Goal: Communication & Community: Answer question/provide support

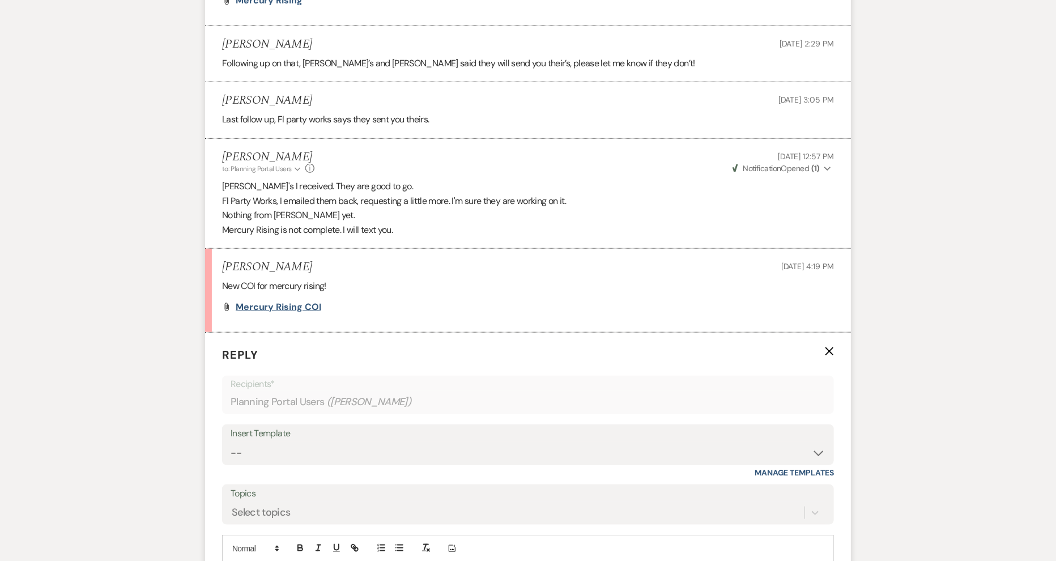
click at [278, 305] on span "Mercury Rising COI" at bounding box center [279, 307] width 86 height 12
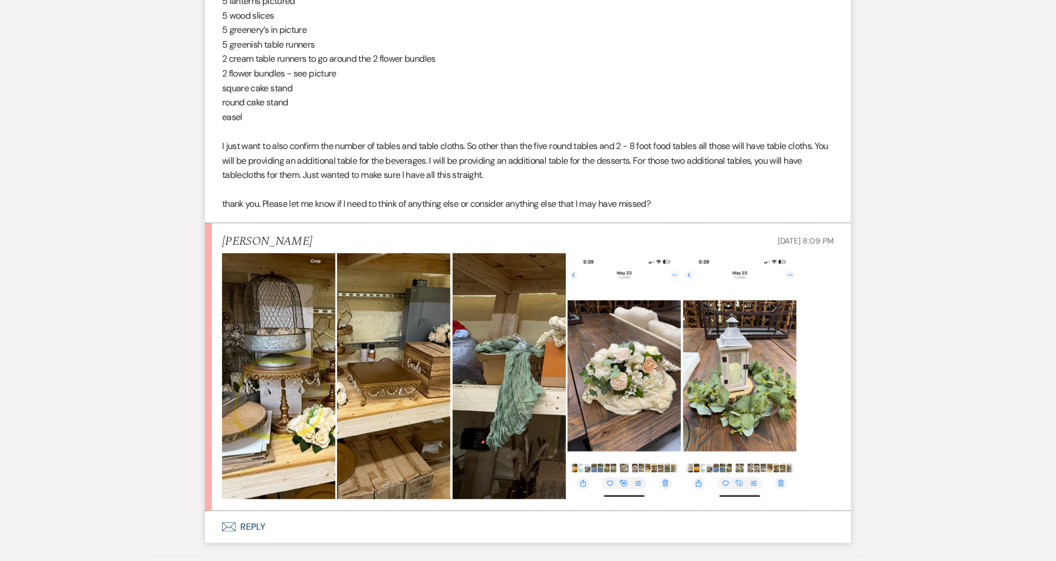
scroll to position [2709, 0]
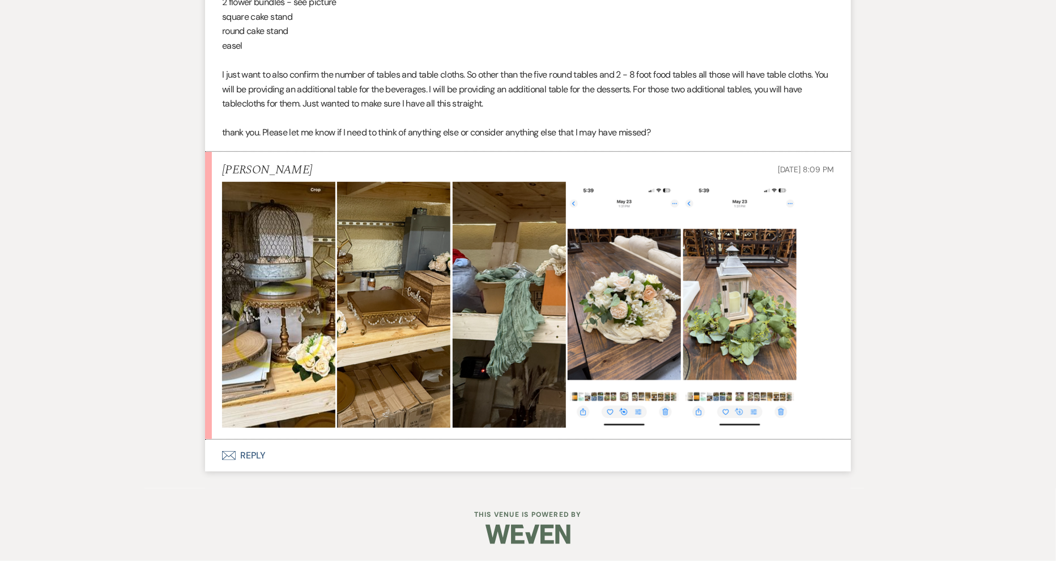
click at [260, 455] on button "Envelope Reply" at bounding box center [528, 456] width 646 height 32
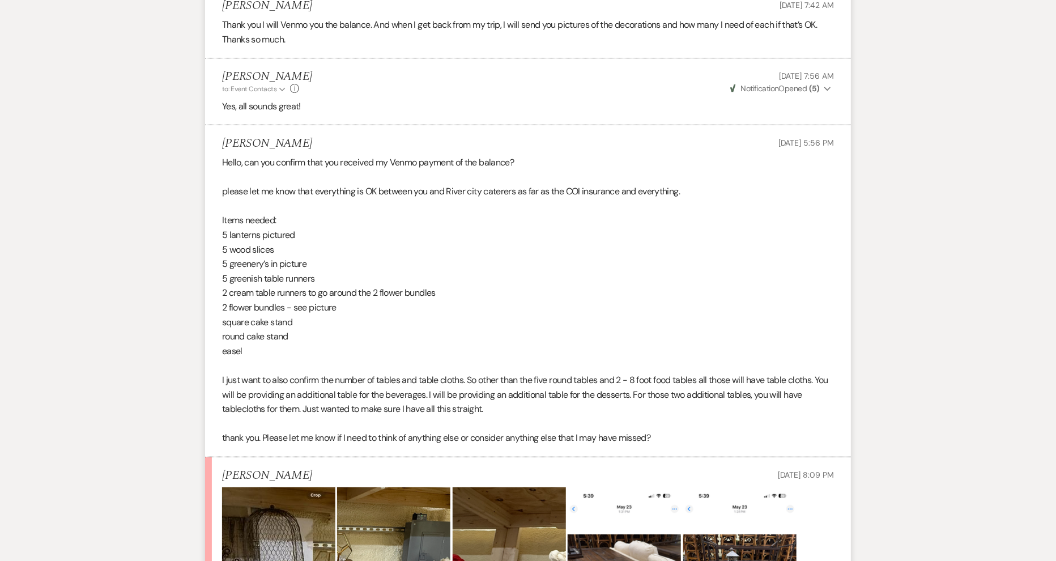
scroll to position [2405, 0]
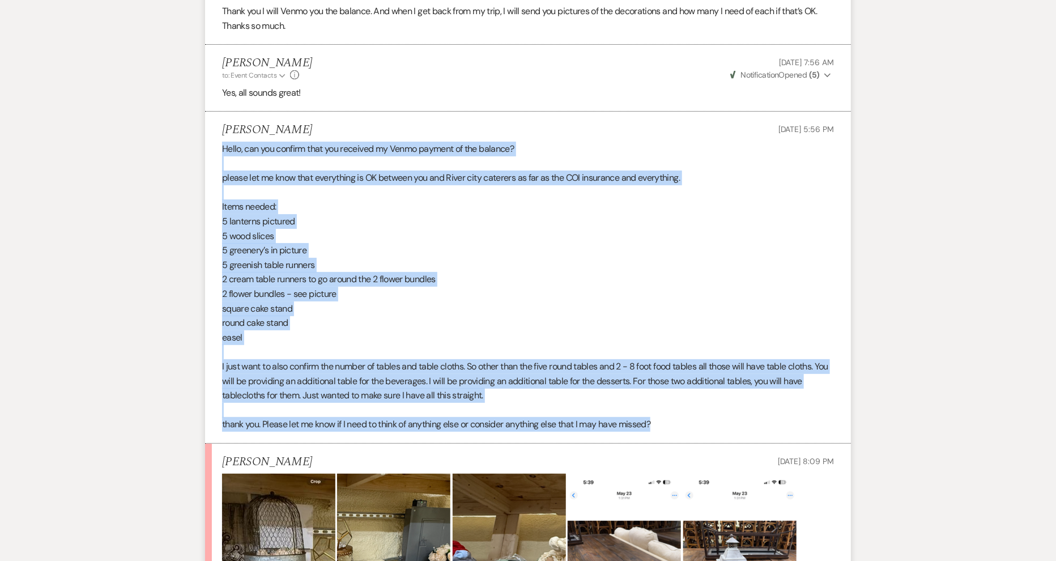
drag, startPoint x: 668, startPoint y: 439, endPoint x: 215, endPoint y: 165, distance: 529.0
click at [215, 165] on li "[PERSON_NAME] [DATE] 5:56 PM Hello, can you confirm that you received my Venmo …" at bounding box center [528, 278] width 646 height 332
copy div "Hello, can you confirm that you received my Venmo payment of the balance? pleas…"
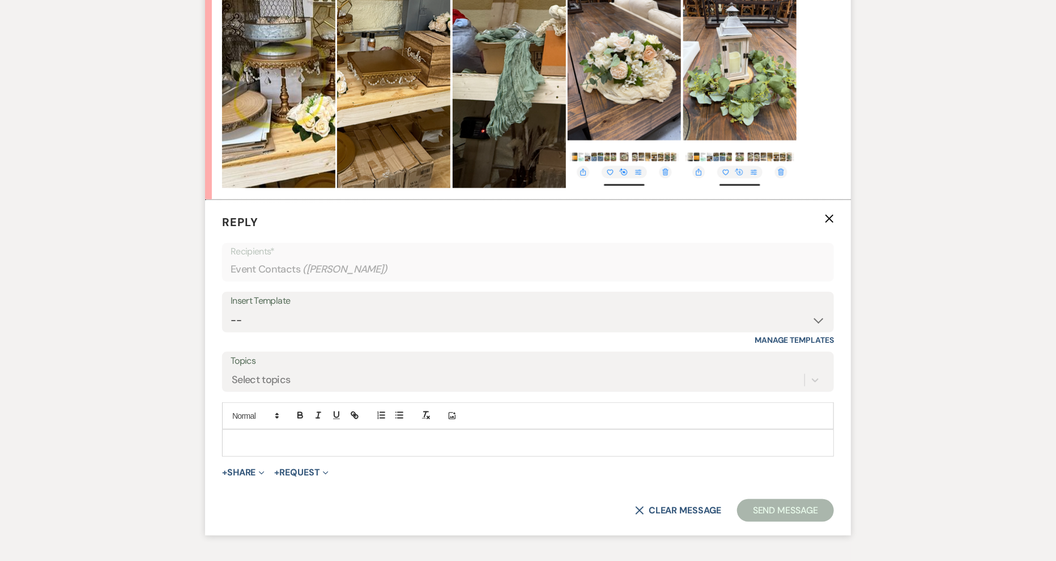
scroll to position [2942, 0]
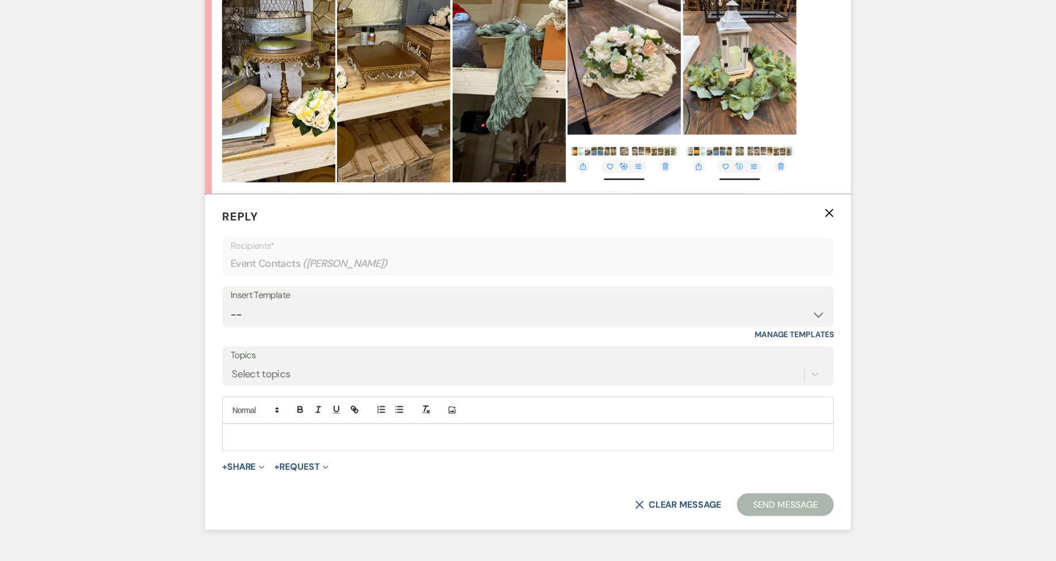
click at [257, 444] on p at bounding box center [528, 437] width 594 height 12
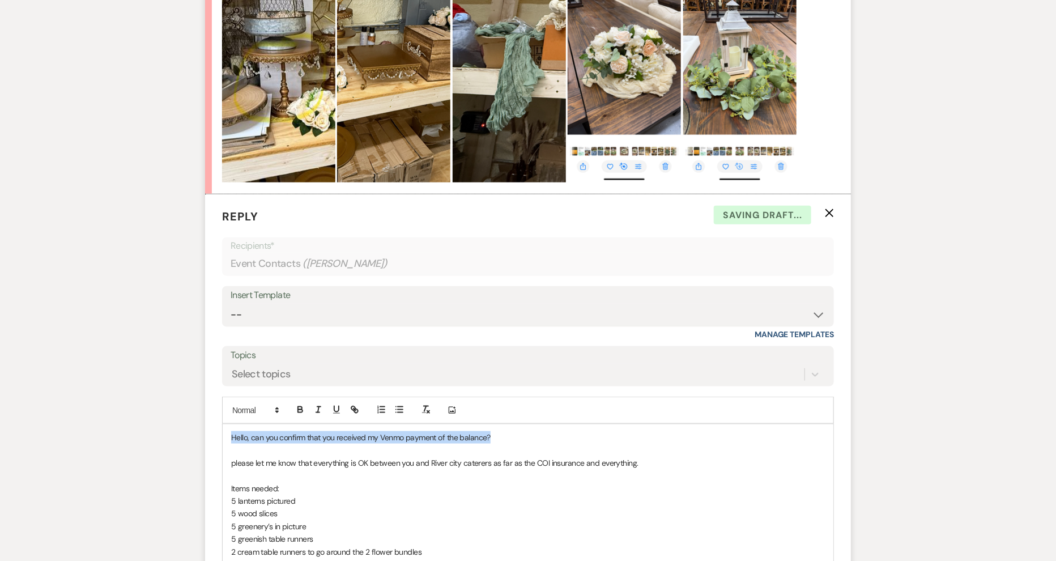
drag, startPoint x: 496, startPoint y: 449, endPoint x: 217, endPoint y: 455, distance: 280.1
click at [217, 455] on form "Reply X Saving draft... Recipients* Event Contacts ( [PERSON_NAME] ) Insert Tem…" at bounding box center [528, 488] width 646 height 589
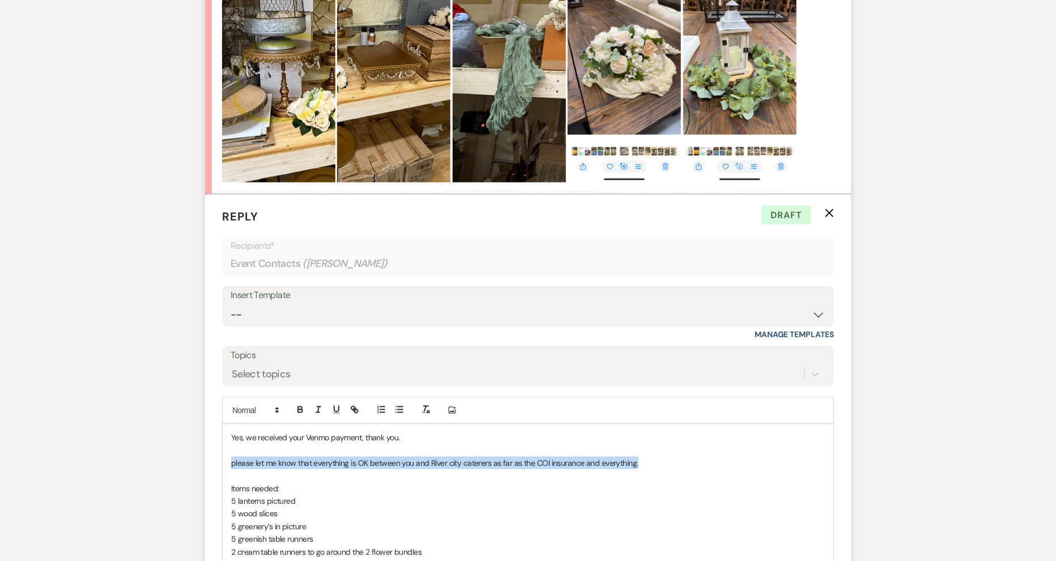
drag, startPoint x: 646, startPoint y: 472, endPoint x: 228, endPoint y: 480, distance: 417.8
click at [228, 480] on div "Yes, we received your Venmo payment, thank you. please let me know that everyth…" at bounding box center [528, 565] width 611 height 280
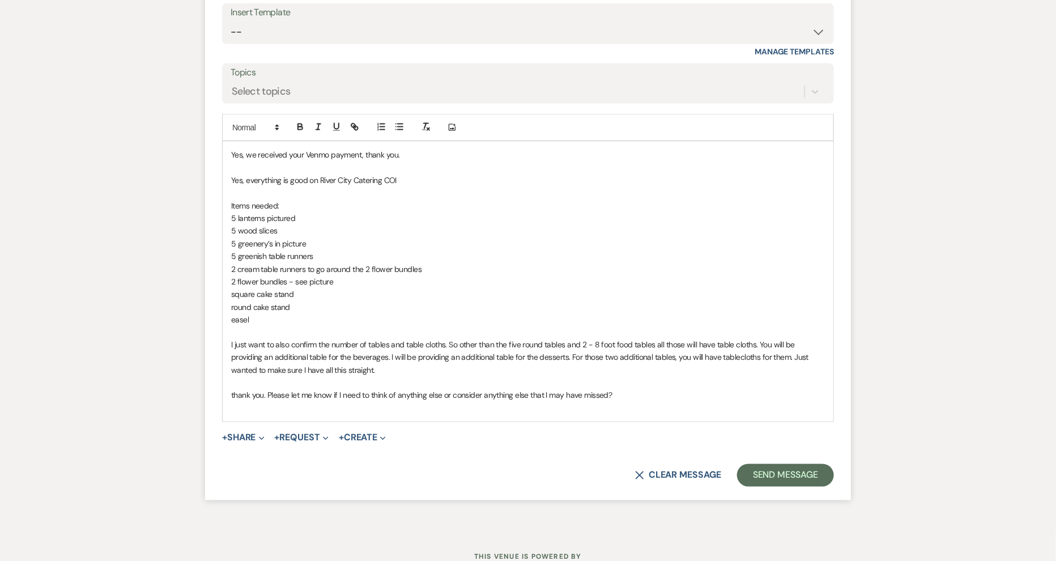
scroll to position [3263, 0]
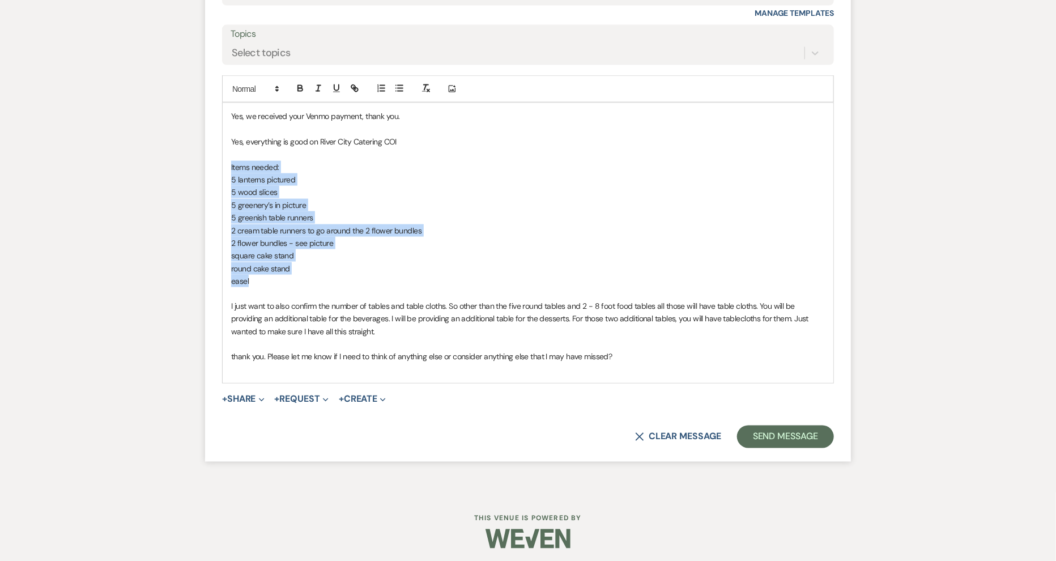
drag, startPoint x: 256, startPoint y: 289, endPoint x: 205, endPoint y: 182, distance: 118.6
click at [205, 182] on form "Reply X Draft Recipients* Event Contacts ( [PERSON_NAME] ) Insert Template -- C…" at bounding box center [528, 167] width 646 height 589
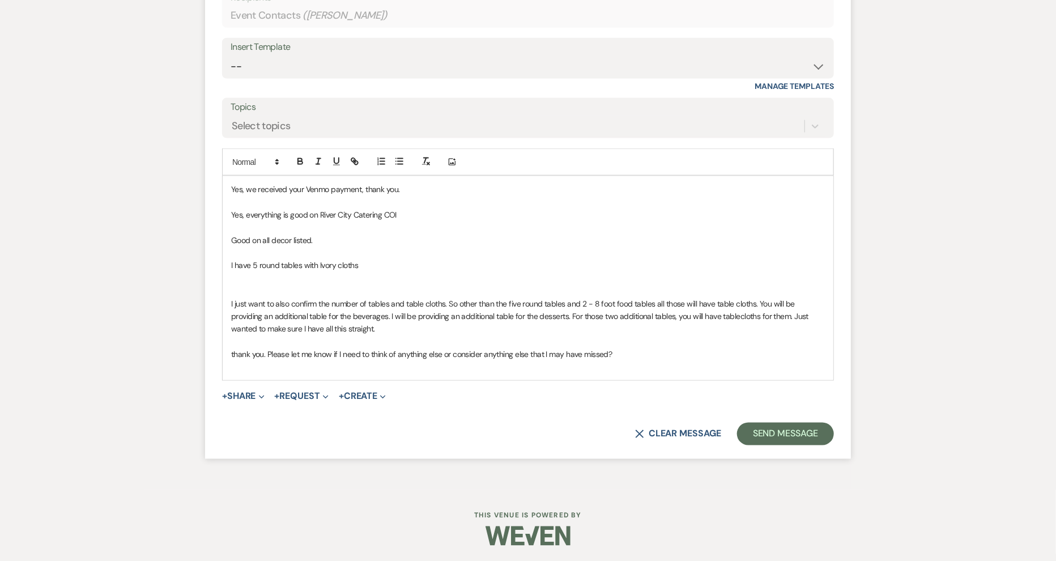
scroll to position [3203, 0]
click at [249, 264] on p "I have 5 round tables with Ivory cloths" at bounding box center [528, 263] width 594 height 12
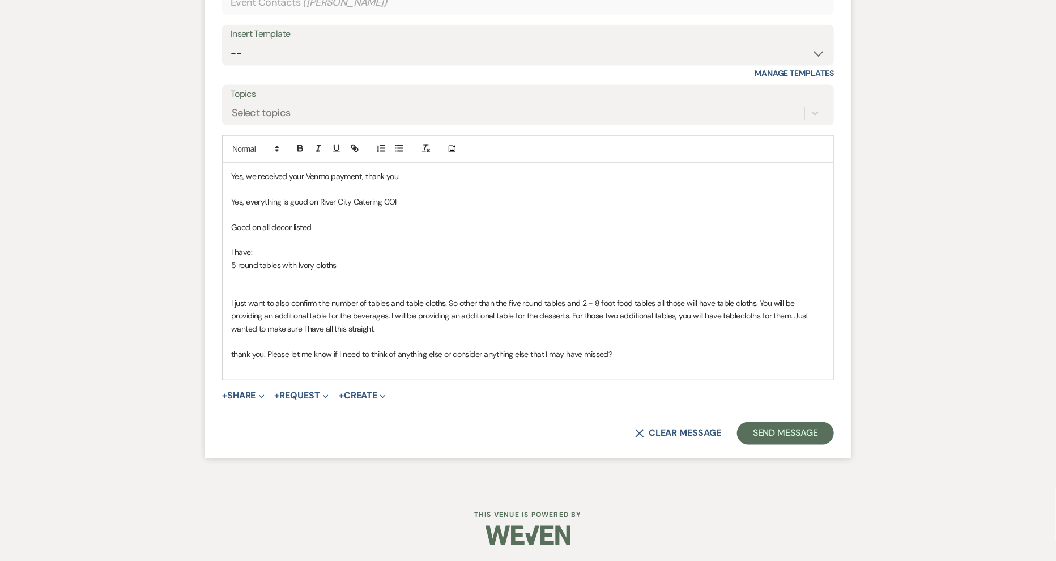
scroll to position [3216, 0]
click at [352, 265] on p "- 5 round tables with Ivory cloths" at bounding box center [528, 264] width 594 height 12
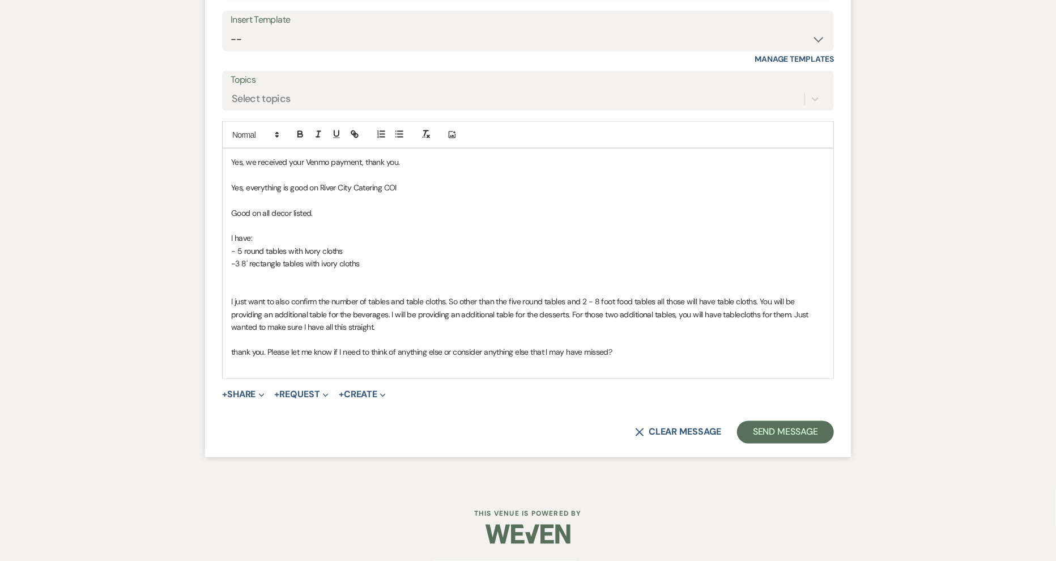
scroll to position [3241, 0]
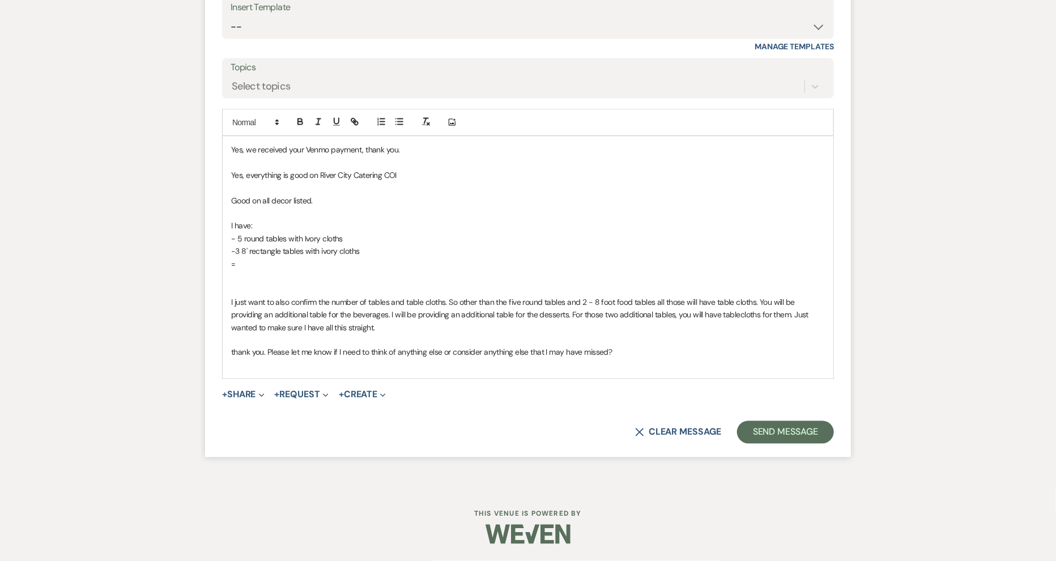
click at [246, 249] on p "-3 8' rectangle tables with ivory cloths" at bounding box center [528, 251] width 594 height 12
click at [238, 253] on p "-3Eight' rectangle tables with ivory cloths" at bounding box center [528, 251] width 594 height 12
click at [258, 250] on p "-3 Eight' rectangle tables with ivory cloths" at bounding box center [528, 251] width 594 height 12
click at [246, 262] on p "=" at bounding box center [528, 264] width 594 height 12
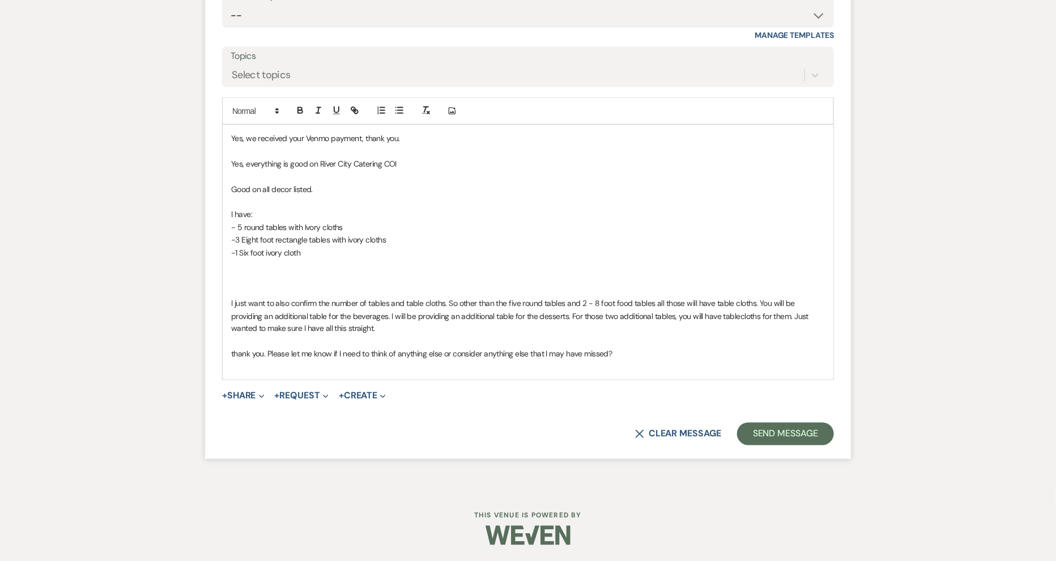
scroll to position [3254, 0]
click at [243, 264] on p "-40wedding chairs" at bounding box center [528, 264] width 594 height 12
click at [262, 198] on p at bounding box center [528, 200] width 594 height 12
click at [349, 224] on p "- 5 round tables with Ivory cloths" at bounding box center [528, 226] width 594 height 12
click at [325, 251] on p "-1 Six foot ivory cloth" at bounding box center [528, 251] width 594 height 12
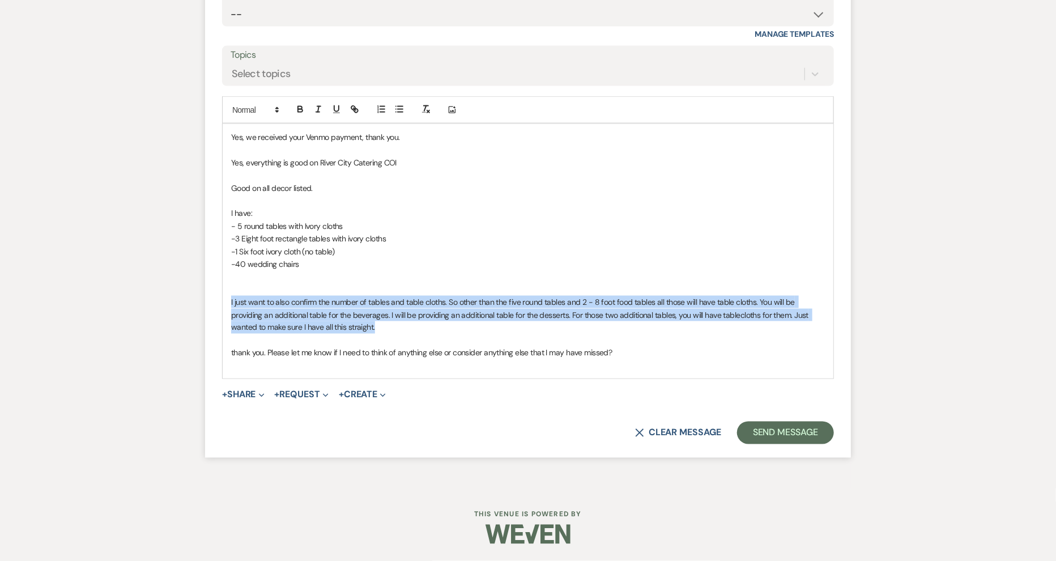
drag, startPoint x: 366, startPoint y: 329, endPoint x: 215, endPoint y: 298, distance: 153.8
click at [215, 298] on form "Reply X Draft Recipients* Event Contacts ( [PERSON_NAME] ) Insert Template -- C…" at bounding box center [528, 176] width 646 height 564
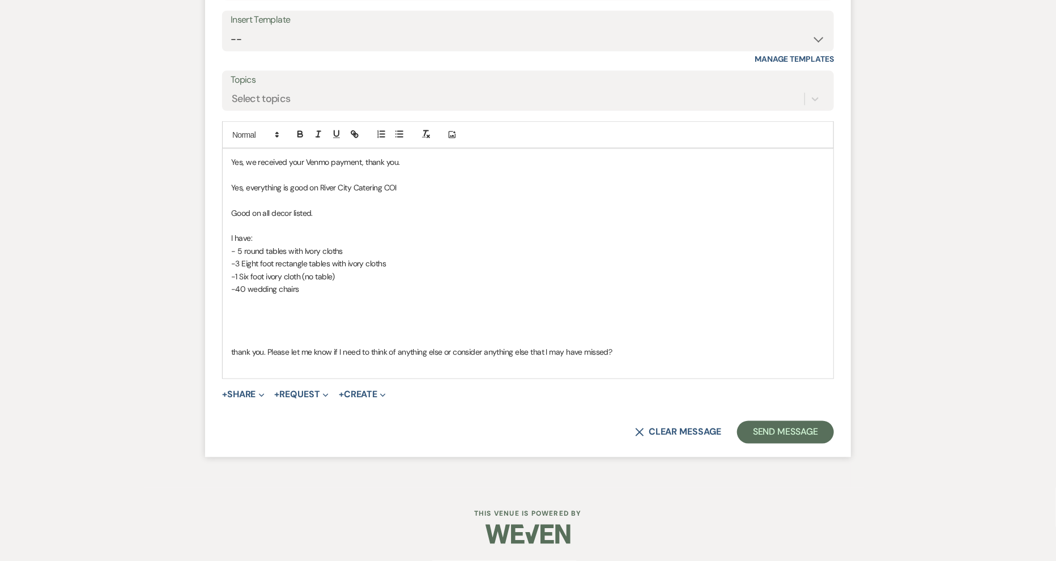
scroll to position [3229, 0]
drag, startPoint x: 626, startPoint y: 352, endPoint x: 200, endPoint y: 352, distance: 426.8
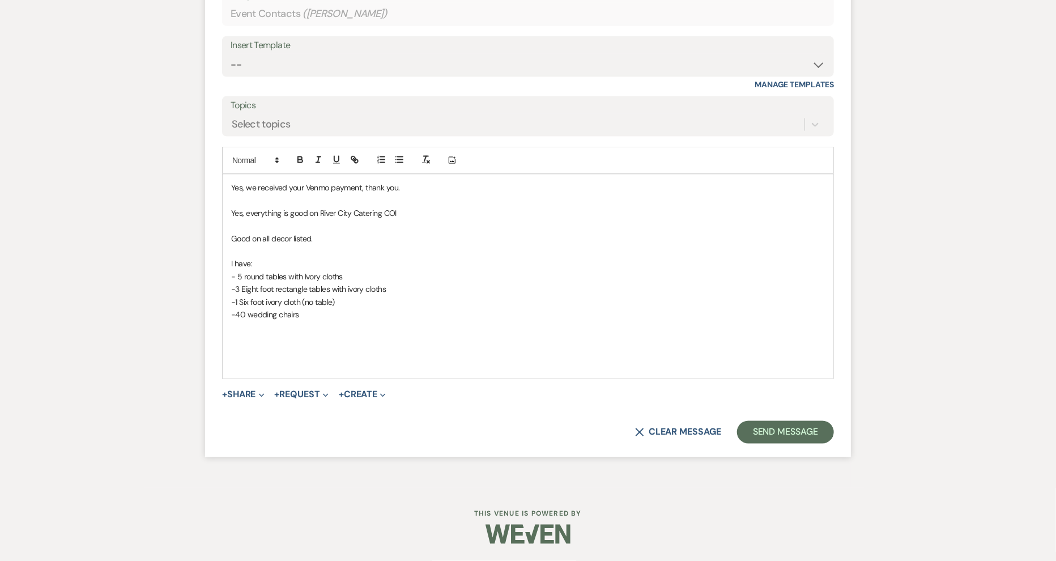
scroll to position [3190, 0]
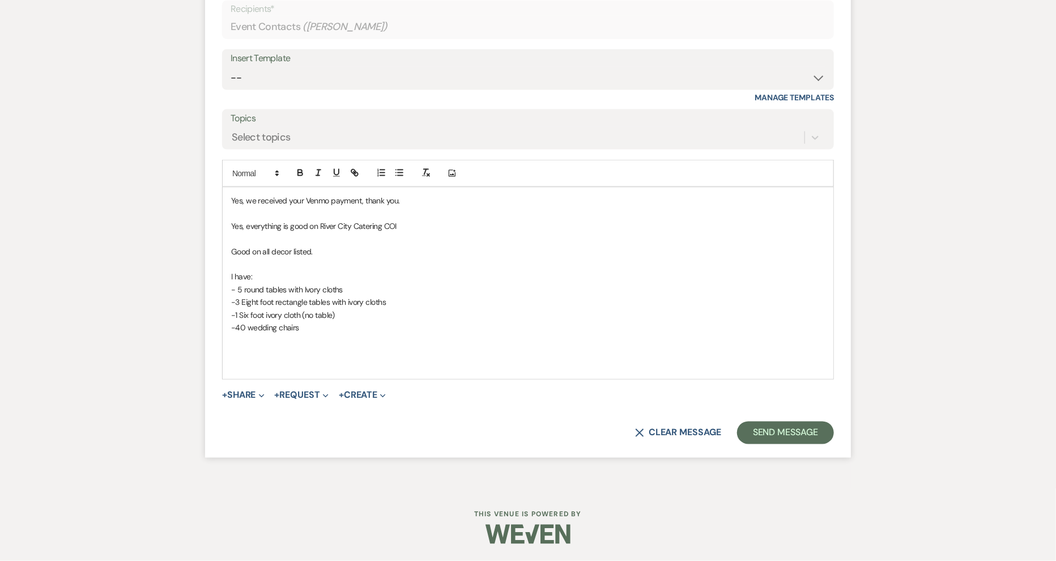
click at [244, 358] on p at bounding box center [528, 353] width 594 height 12
click at [757, 425] on button "Send Message" at bounding box center [785, 433] width 97 height 23
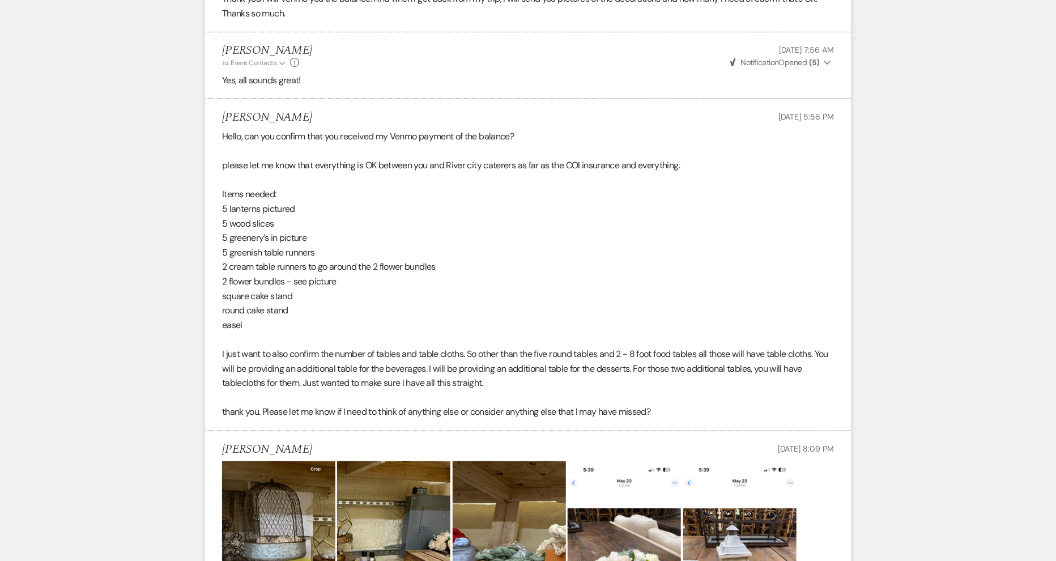
scroll to position [2414, 0]
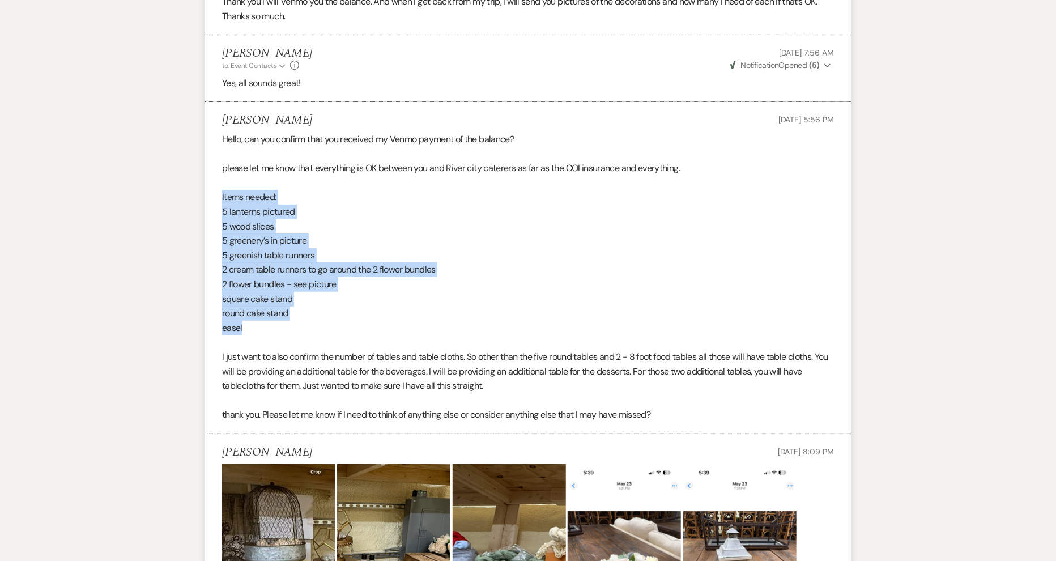
drag, startPoint x: 275, startPoint y: 344, endPoint x: 212, endPoint y: 216, distance: 142.7
click at [212, 216] on li "[PERSON_NAME] [DATE] 5:56 PM Hello, can you confirm that you received my Venmo …" at bounding box center [528, 268] width 646 height 332
copy div "Items needed: 5 lanterns pictured 5 wood slices 5 greenery’s in picture 5 green…"
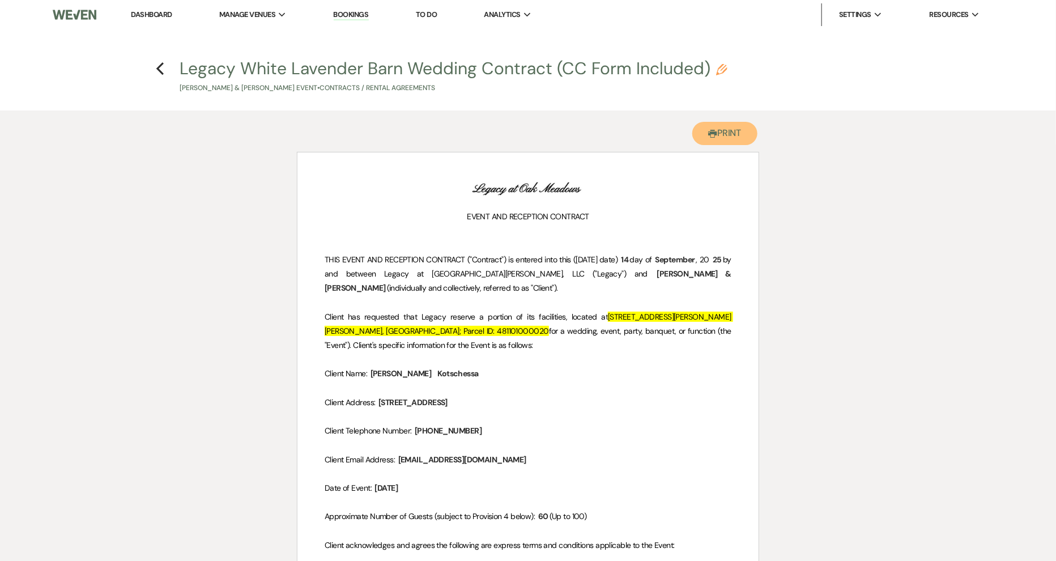
click at [725, 142] on button "Printer Print" at bounding box center [725, 133] width 65 height 23
